Goal: Navigation & Orientation: Find specific page/section

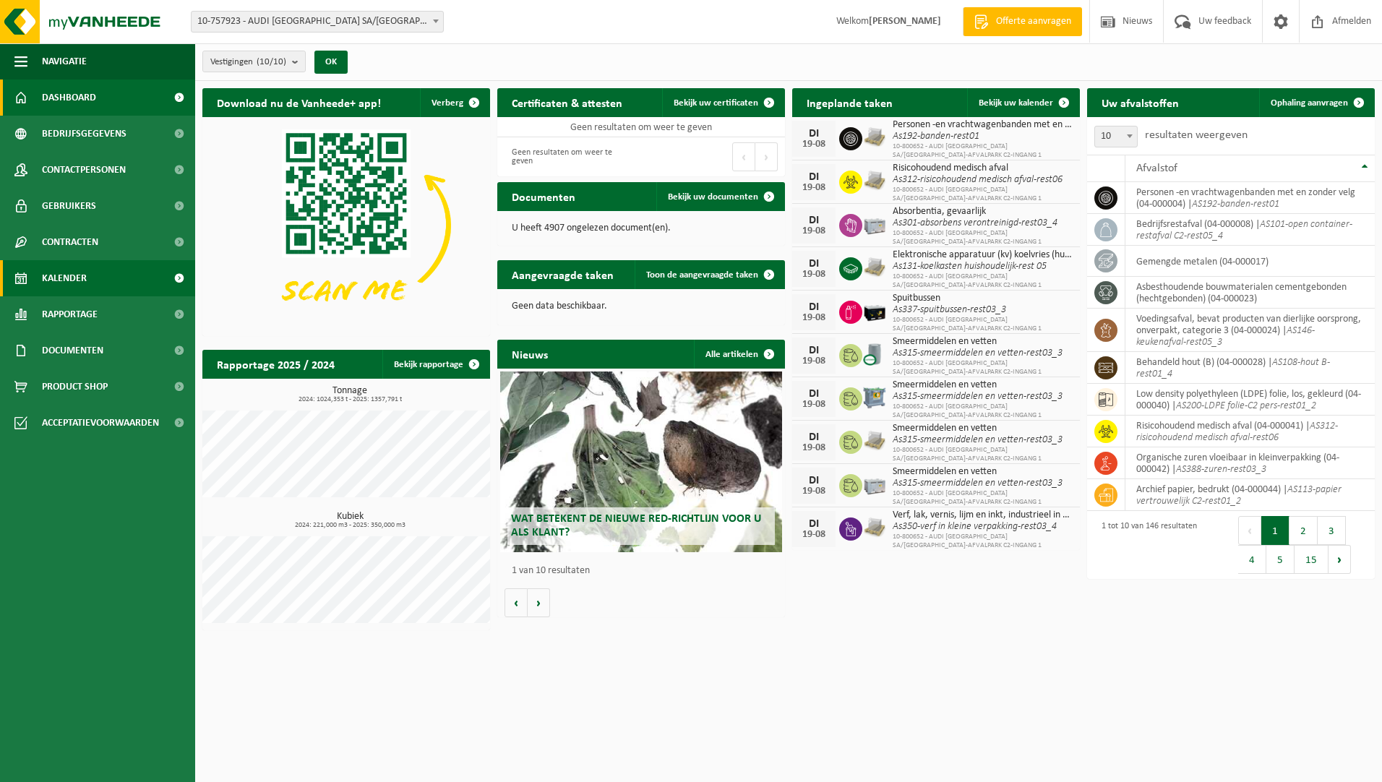
click at [65, 290] on span "Kalender" at bounding box center [64, 278] width 45 height 36
click at [95, 315] on span "Rapportage" at bounding box center [70, 314] width 56 height 36
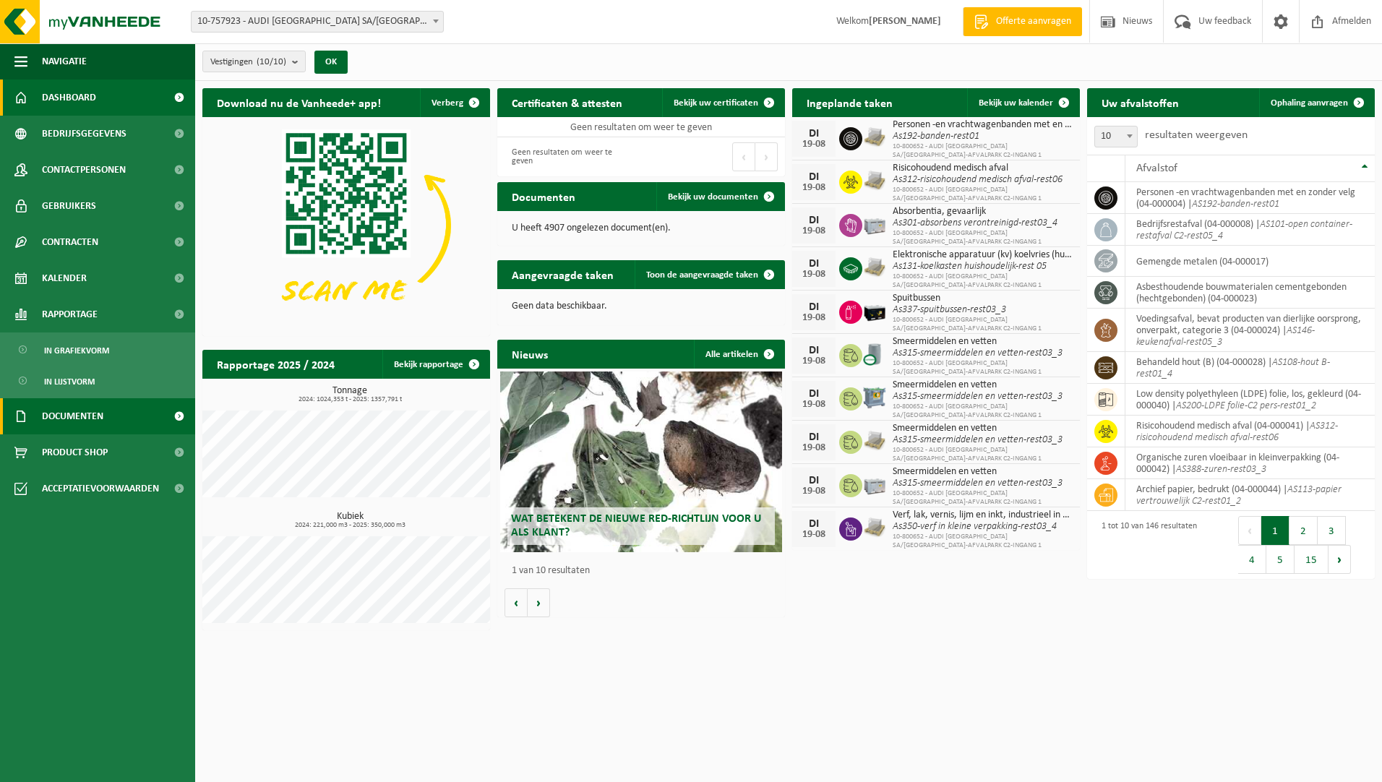
click at [74, 421] on span "Documenten" at bounding box center [72, 416] width 61 height 36
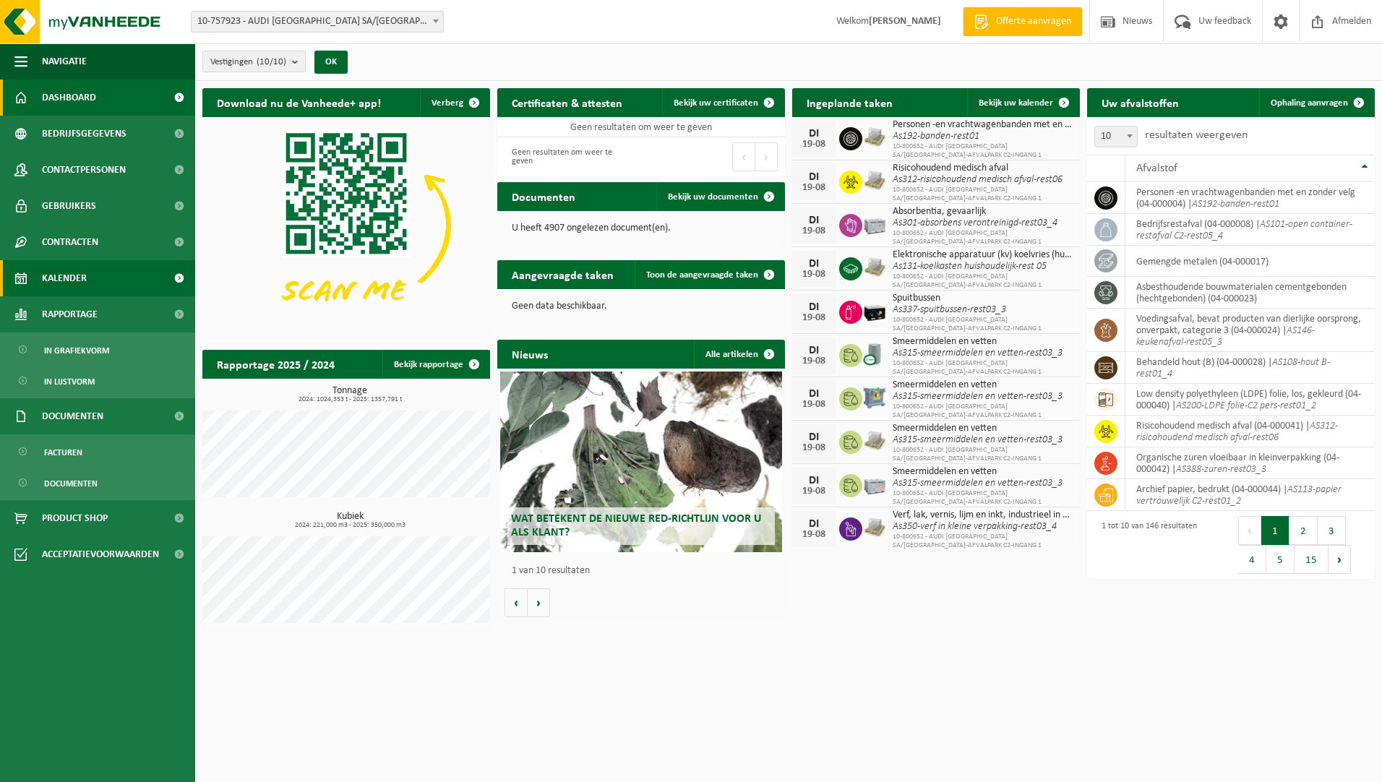
click at [96, 279] on link "Kalender" at bounding box center [97, 278] width 195 height 36
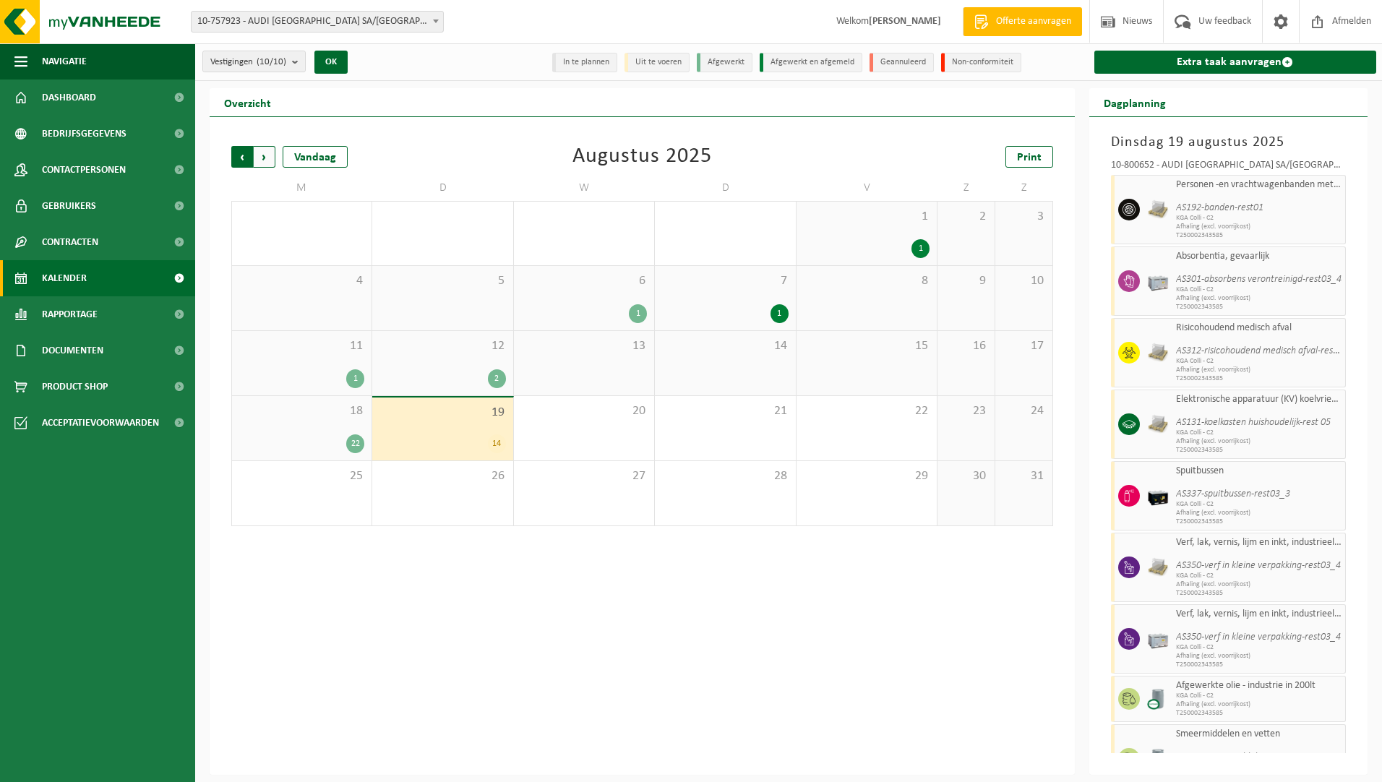
click at [270, 159] on span "Volgende" at bounding box center [265, 157] width 22 height 22
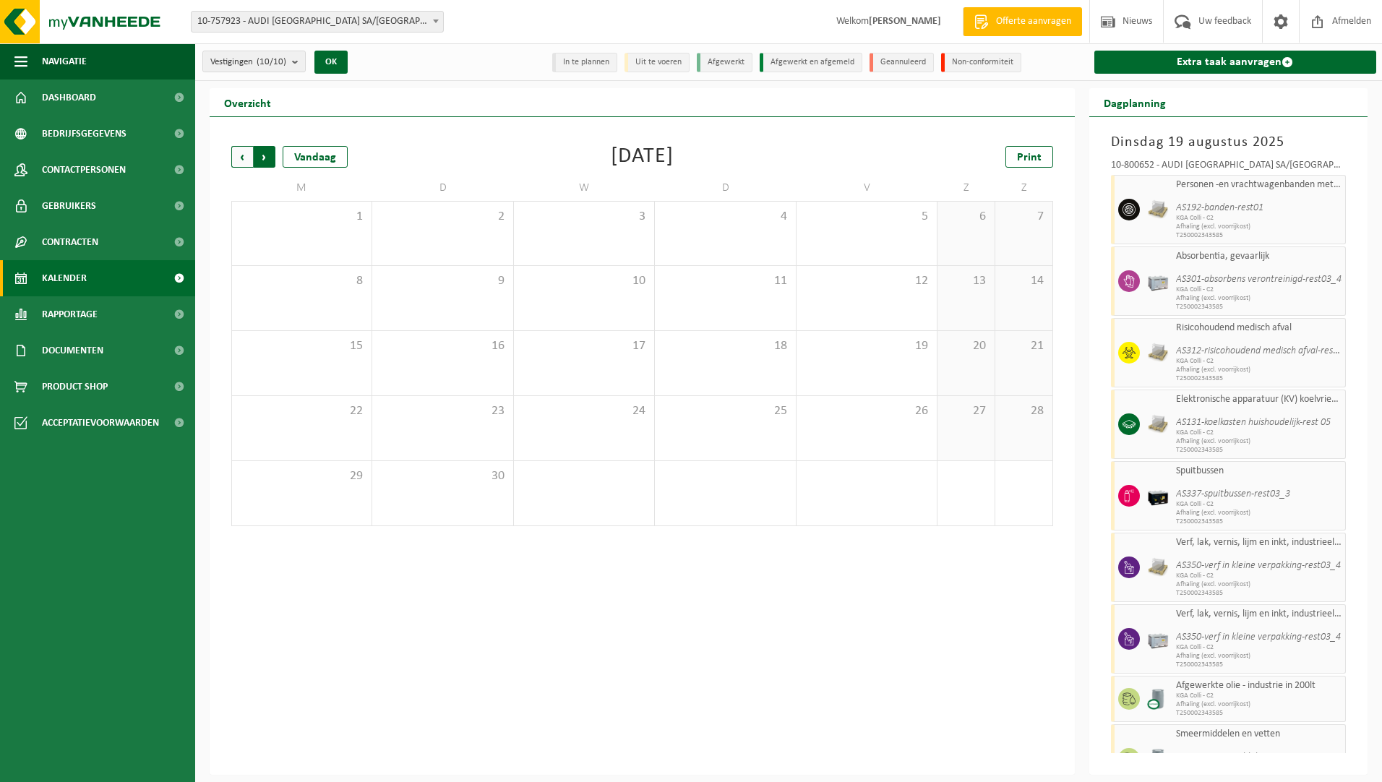
click at [251, 159] on span "Vorige" at bounding box center [242, 157] width 22 height 22
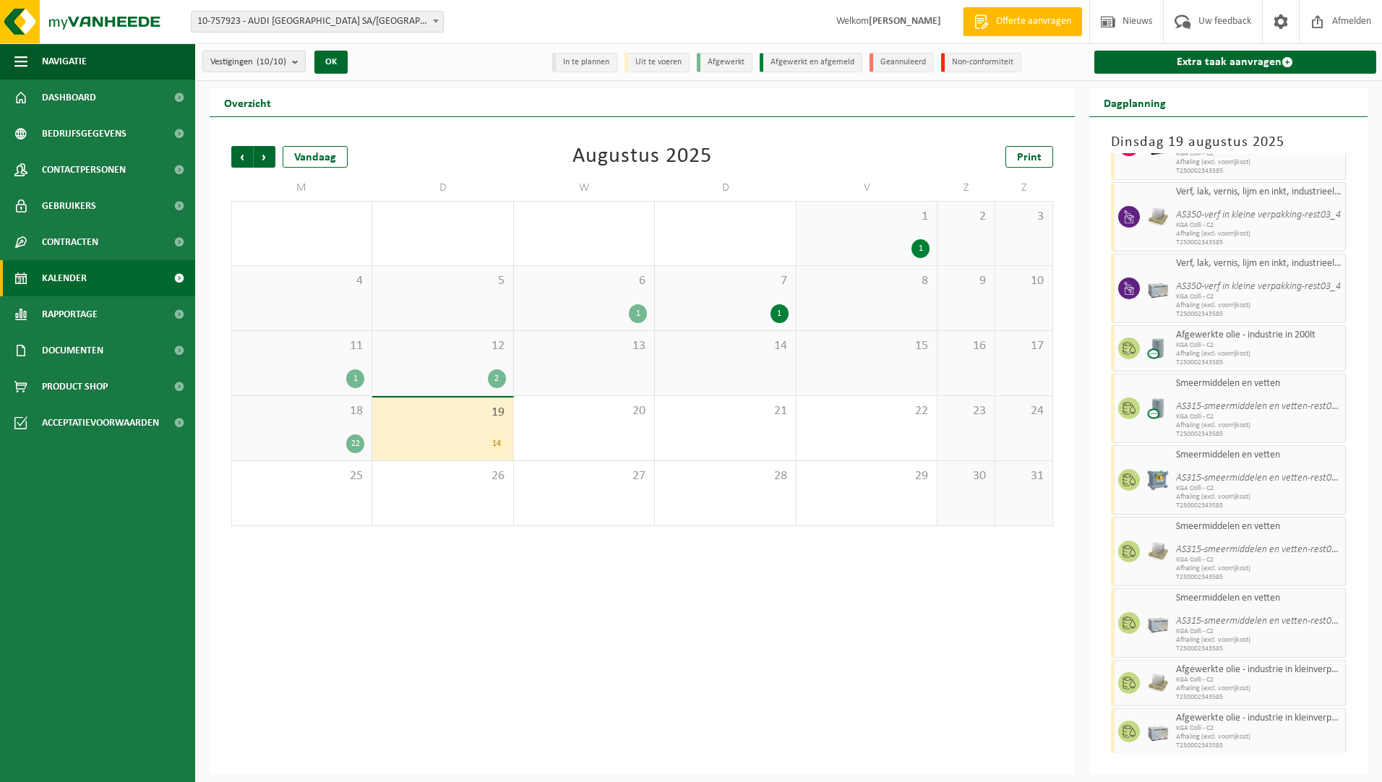
scroll to position [354, 0]
